Goal: Find contact information: Find contact information

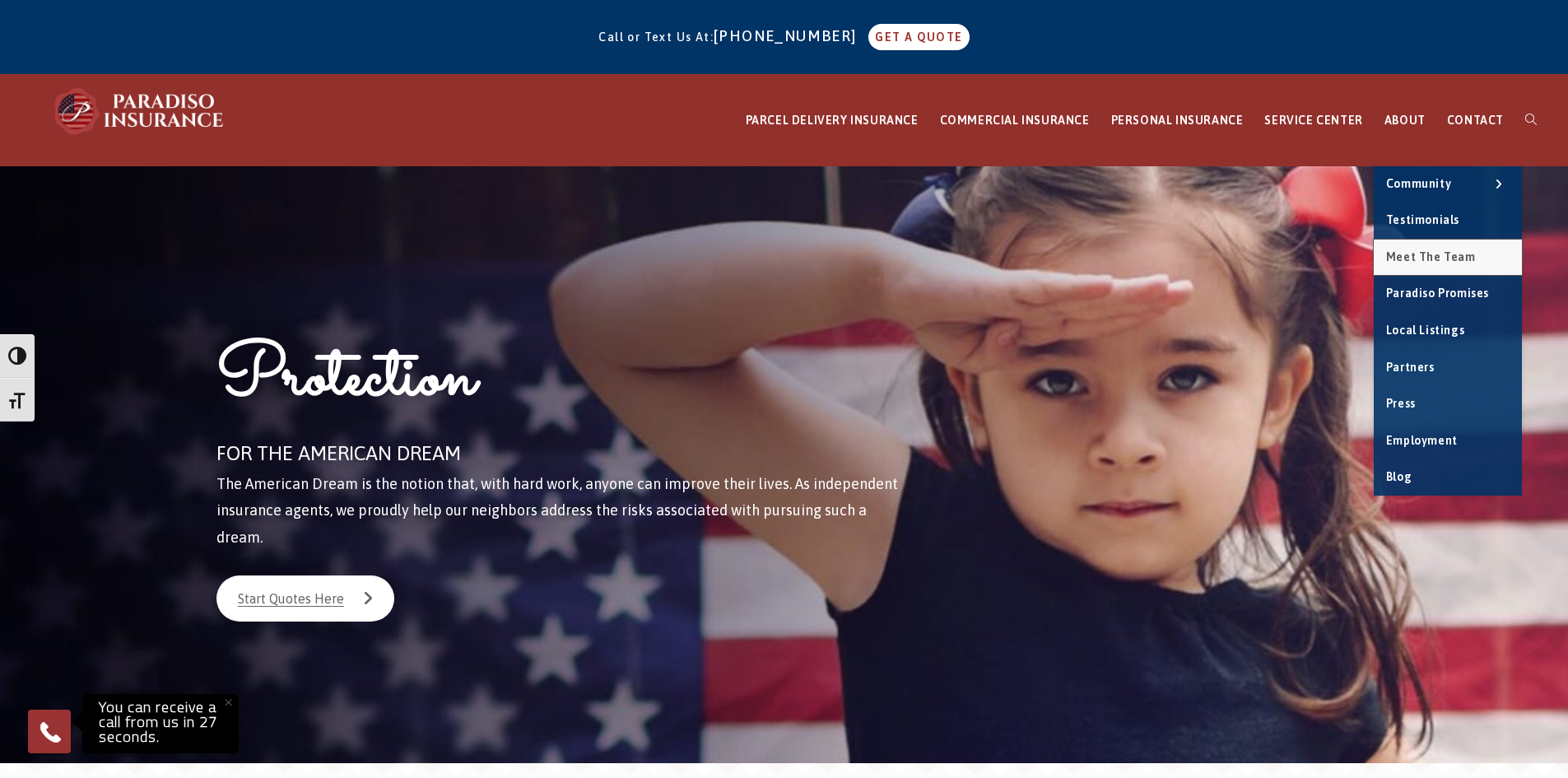
click at [1448, 258] on span "Meet the Team" at bounding box center [1430, 257] width 90 height 14
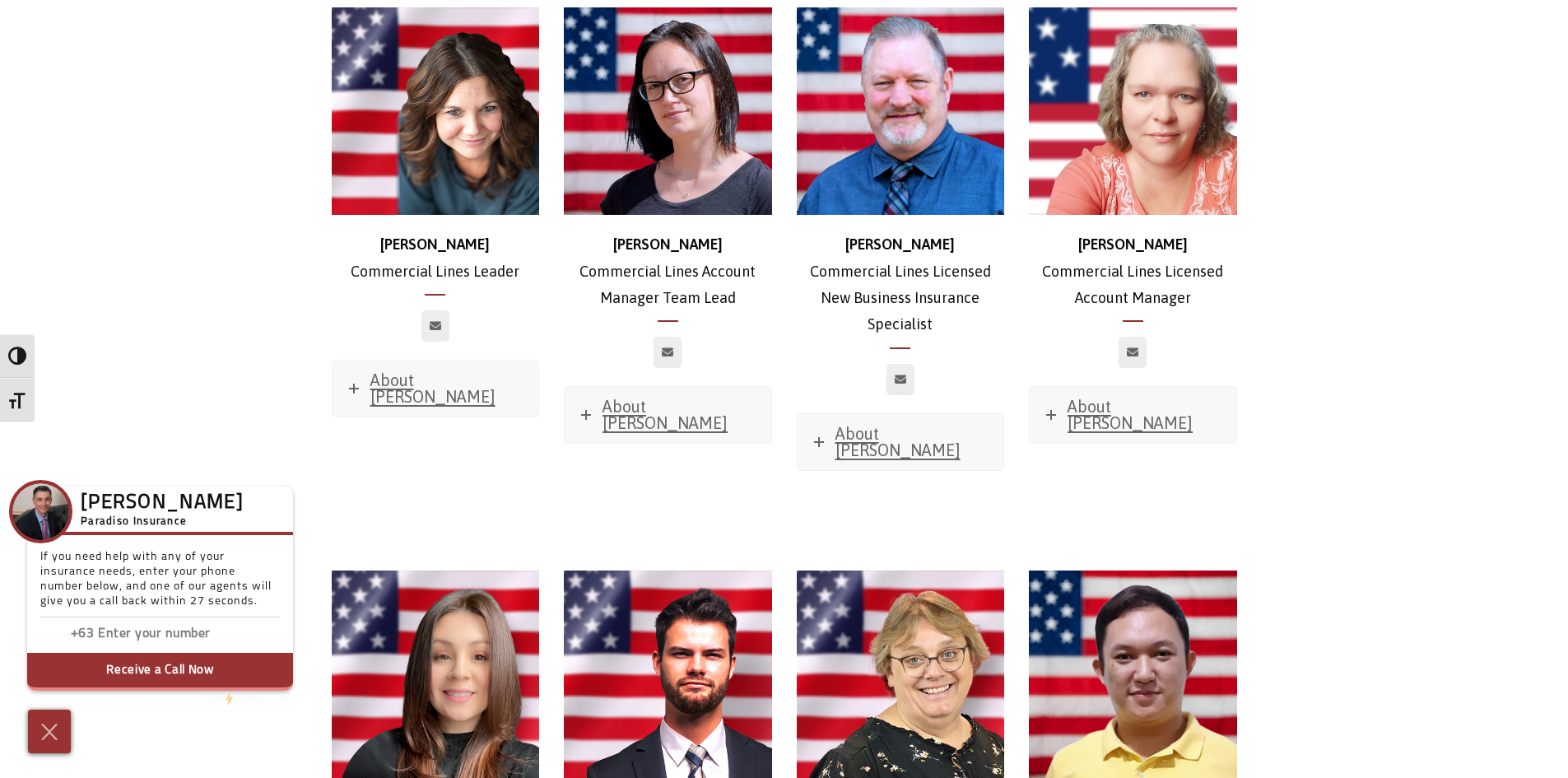
scroll to position [823, 0]
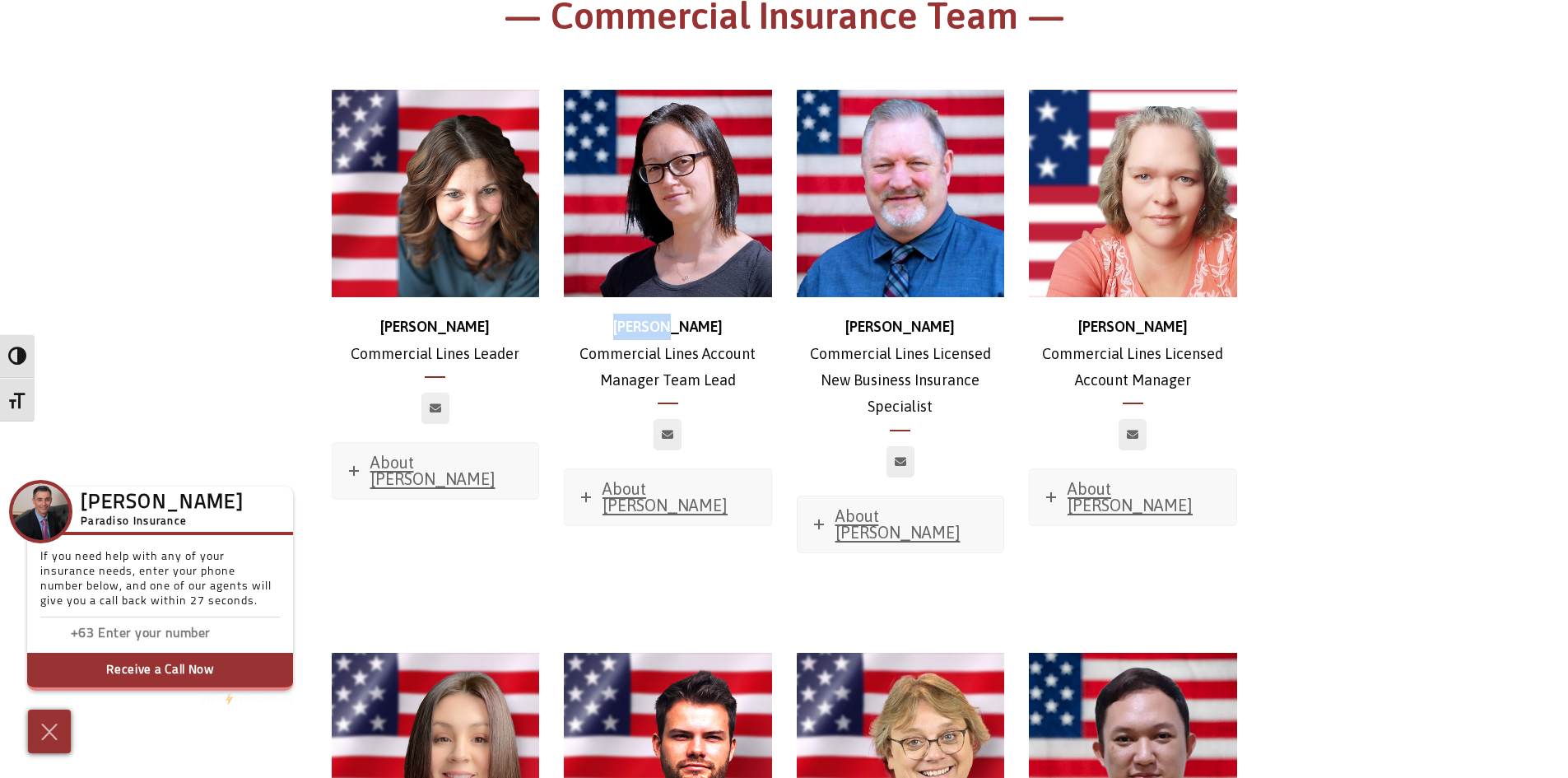
drag, startPoint x: 689, startPoint y: 314, endPoint x: 645, endPoint y: 311, distance: 44.1
click at [645, 318] on strong "Jessica" at bounding box center [668, 326] width 109 height 17
copy strong "Jessica"
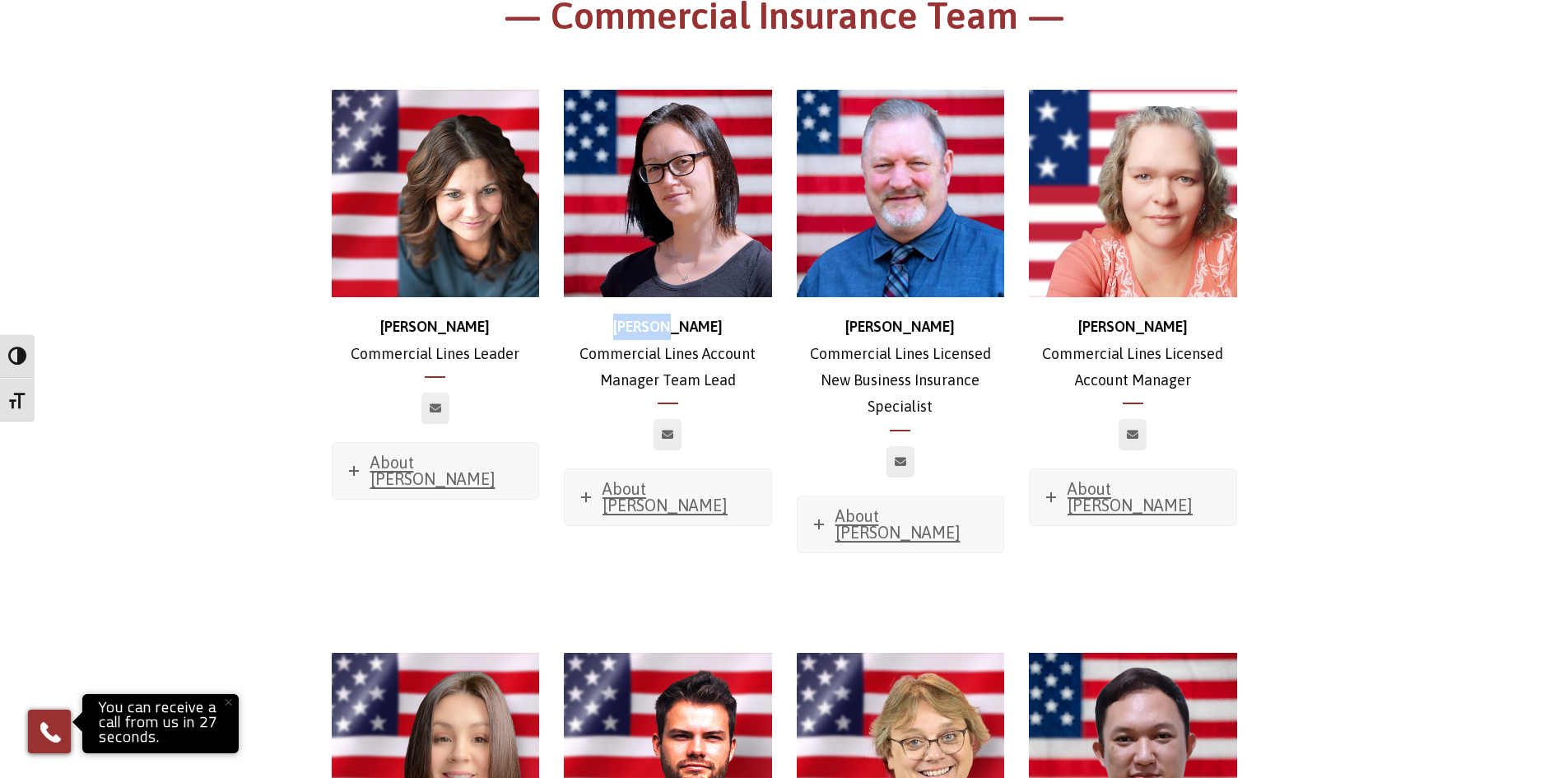
drag, startPoint x: 742, startPoint y: 369, endPoint x: 580, endPoint y: 341, distance: 164.4
click at [580, 341] on p "Jessica Commercial Lines Account Manager Team Lead" at bounding box center [668, 354] width 208 height 80
copy p "Commercial Lines Account Manager Team Lead"
click at [661, 565] on div "Stephanie Commercial Lines Leader About Stephanie Favorite Movie? Sweet Home Al…" at bounding box center [784, 330] width 930 height 564
click at [653, 549] on div "Jessica Commercial Lines Account Manager Team Lead About Jessica Favorite Movie…" at bounding box center [667, 317] width 233 height 536
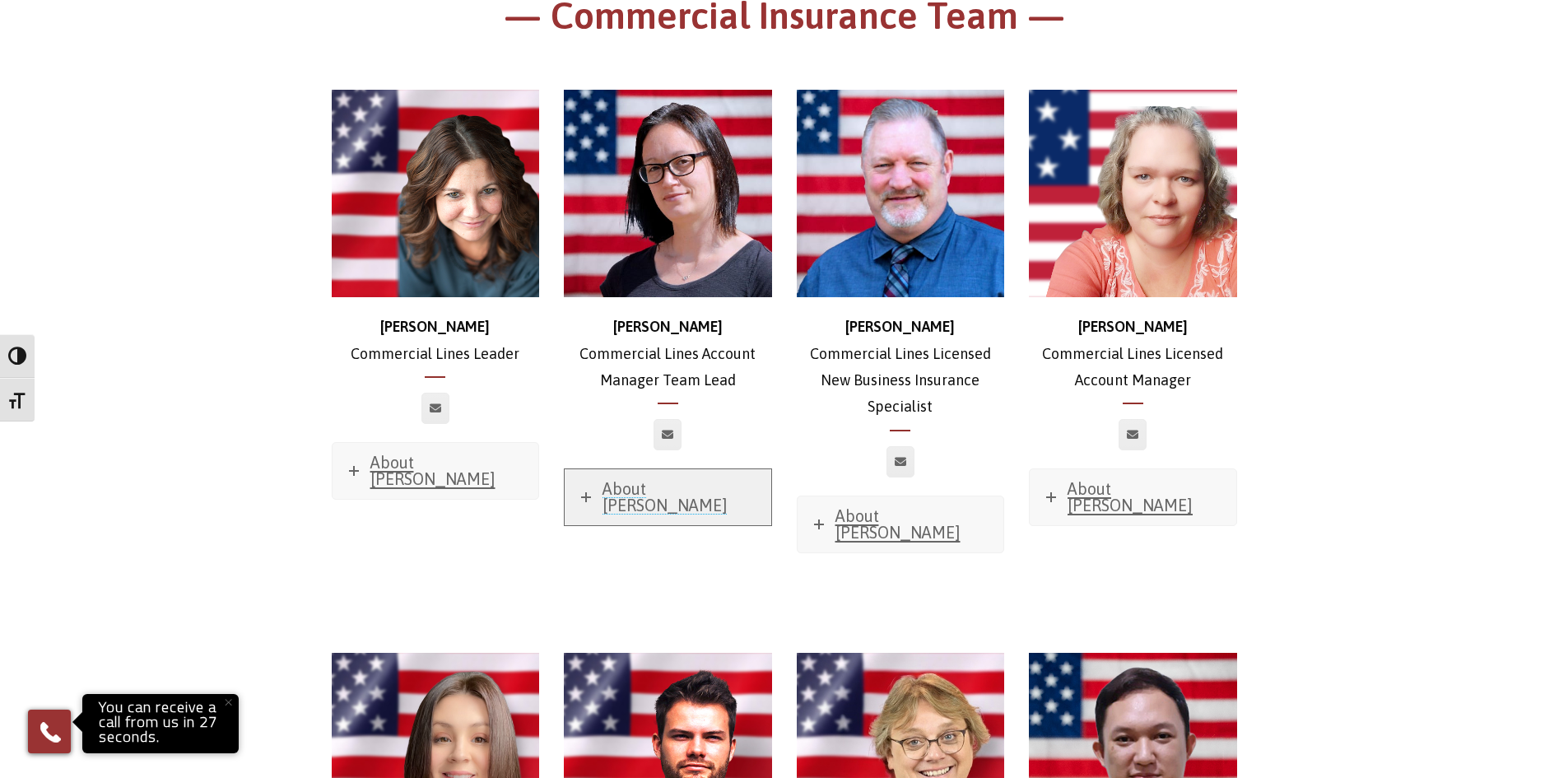
click at [698, 479] on span "About Jessica" at bounding box center [665, 496] width 125 height 35
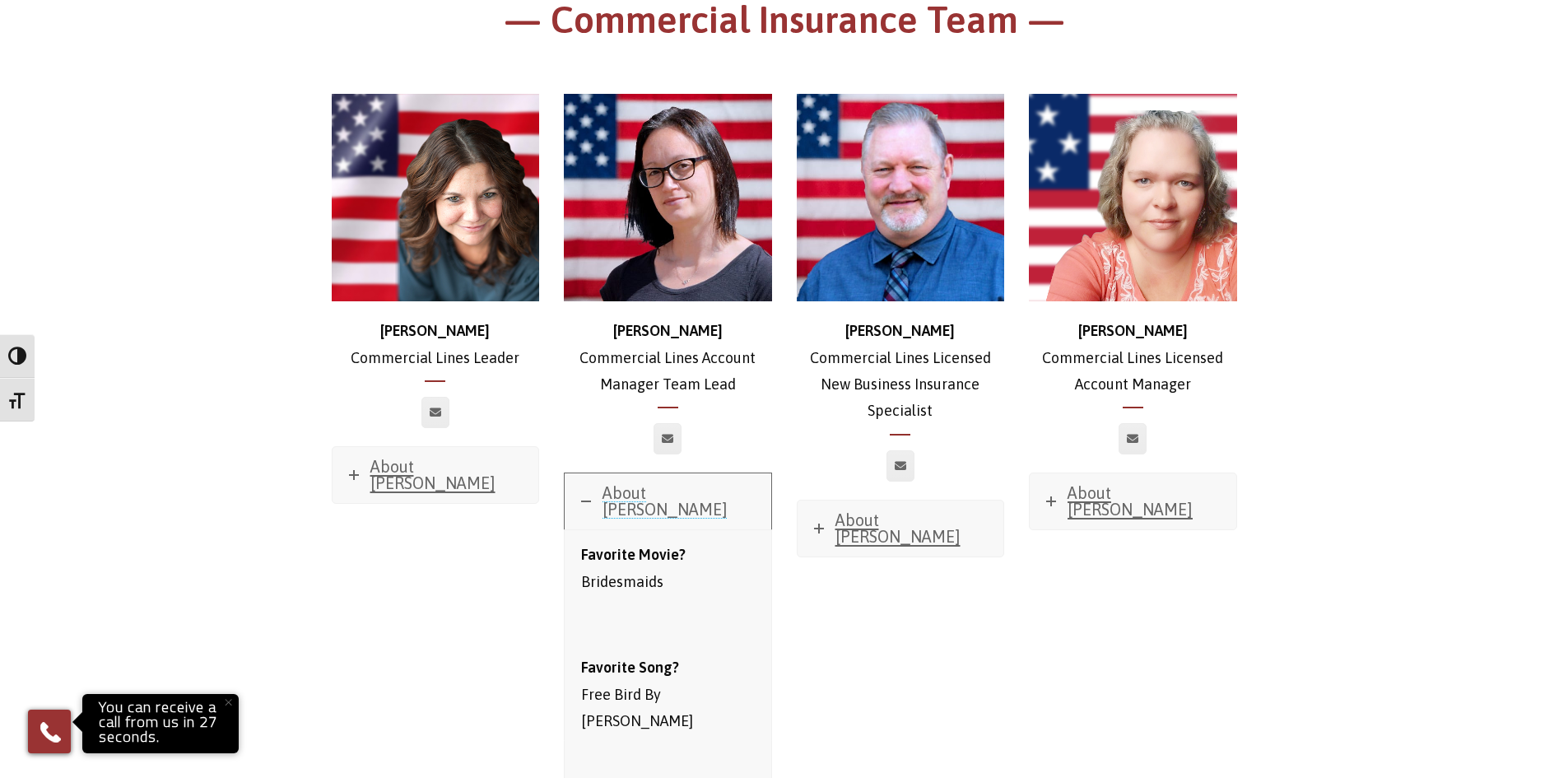
scroll to position [741, 0]
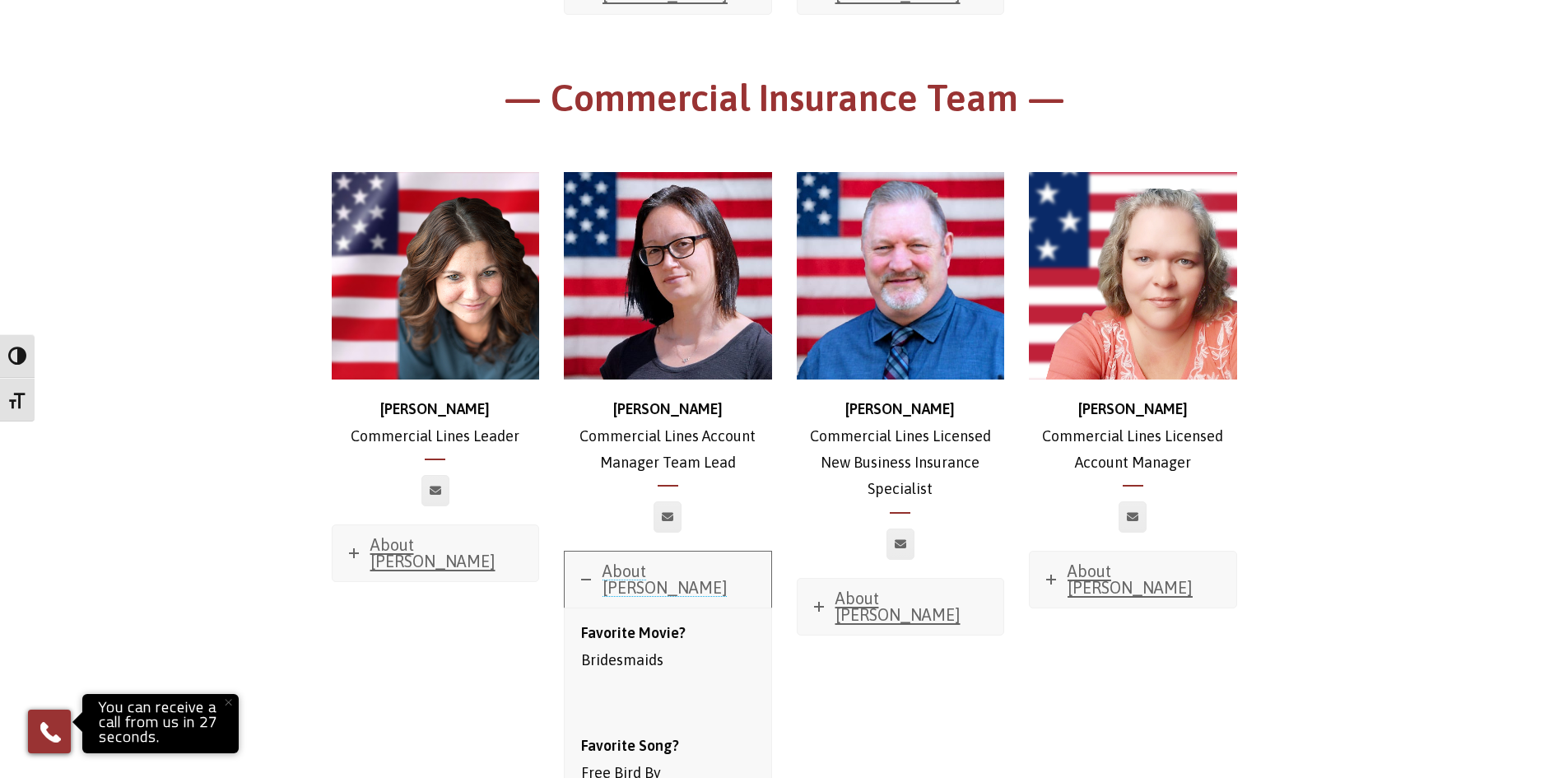
click at [593, 553] on link "About Jessica" at bounding box center [668, 579] width 206 height 56
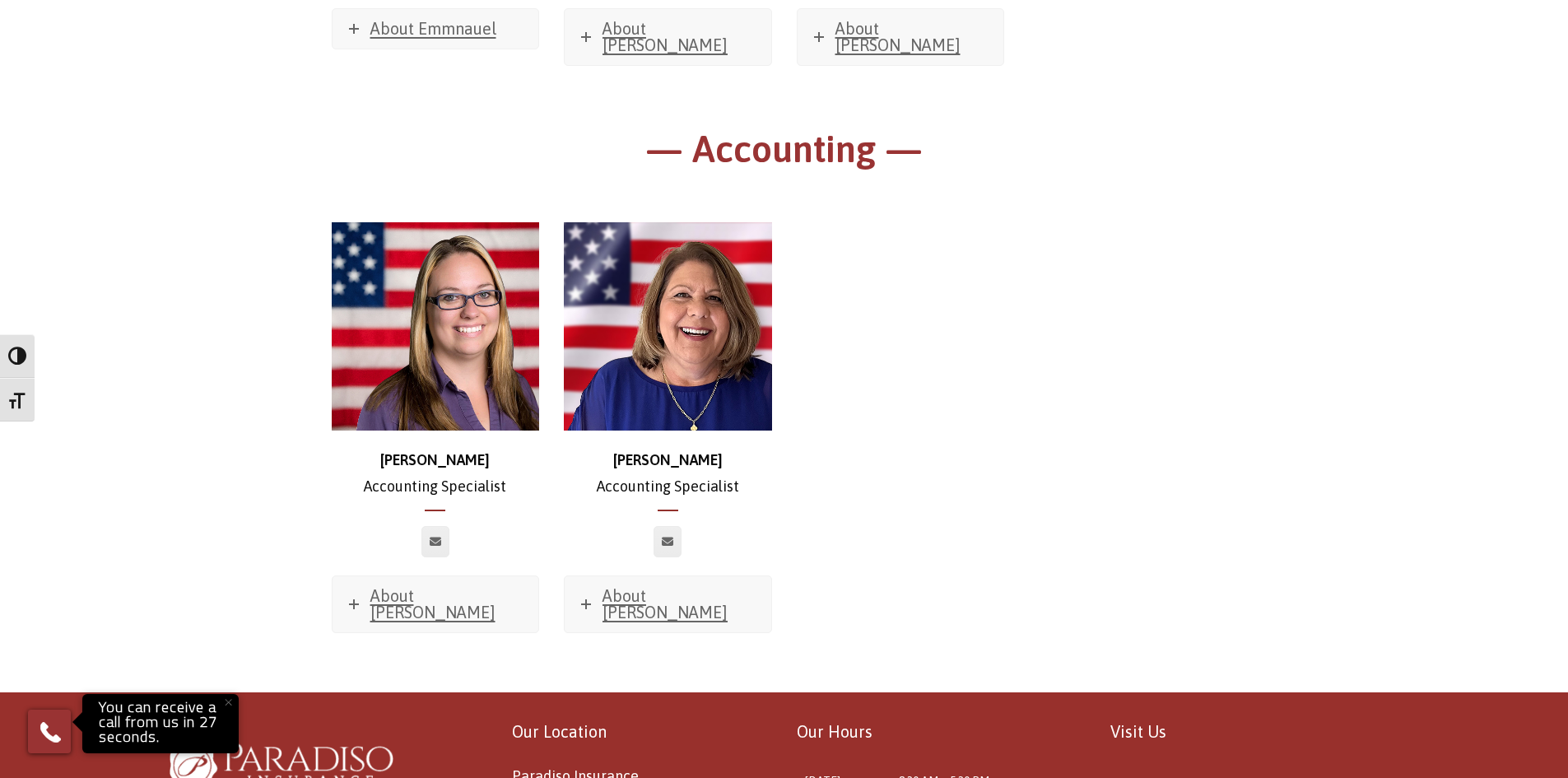
scroll to position [9727, 0]
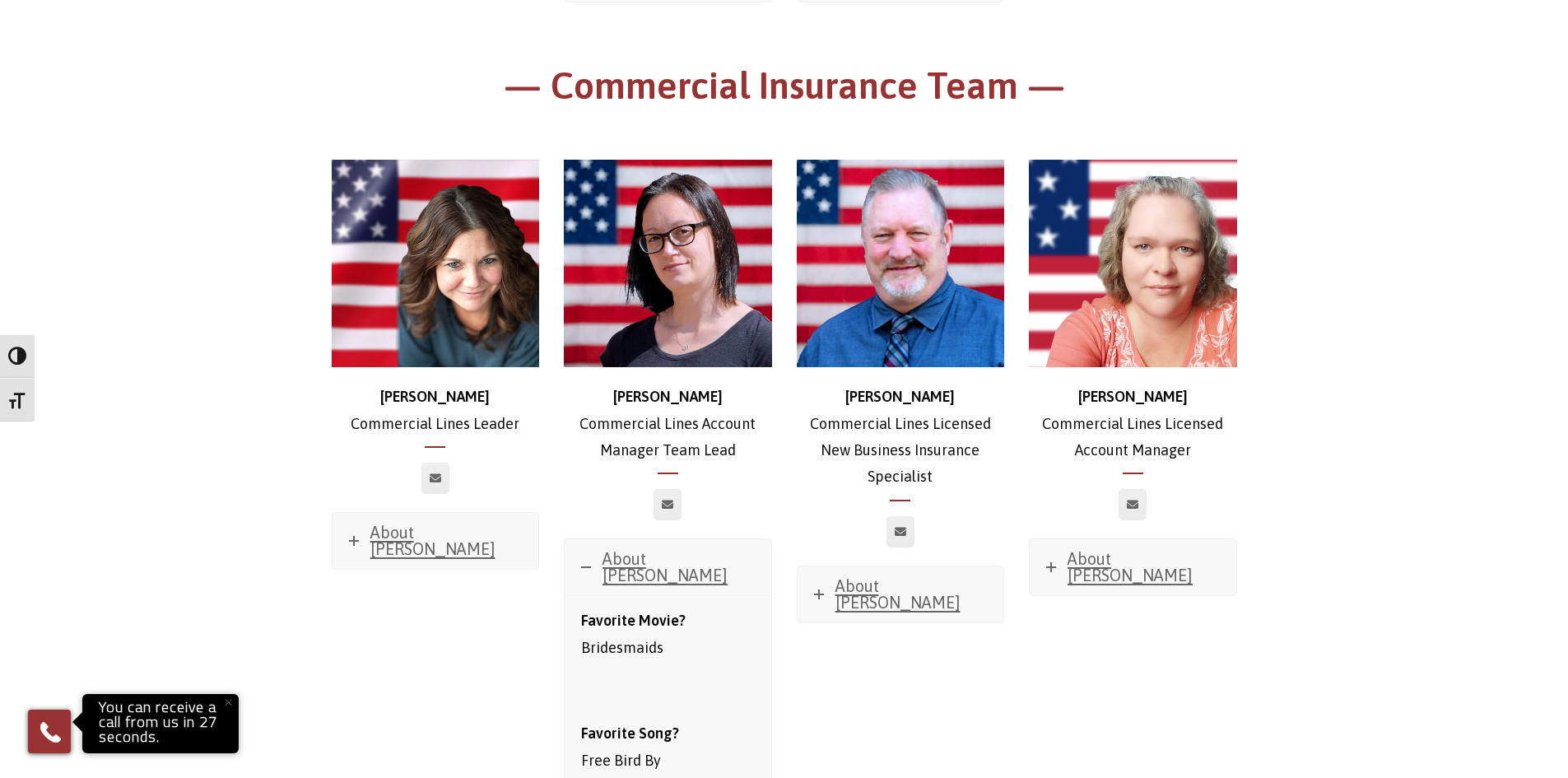
scroll to position [707, 0]
